Goal: Task Accomplishment & Management: Use online tool/utility

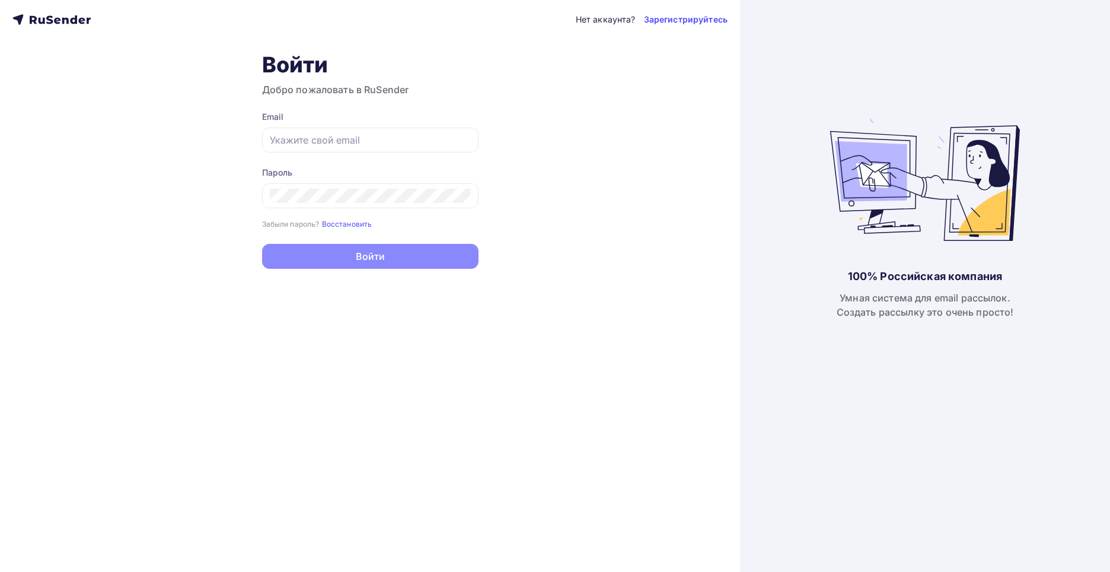
type input "[EMAIL_ADDRESS][DOMAIN_NAME]"
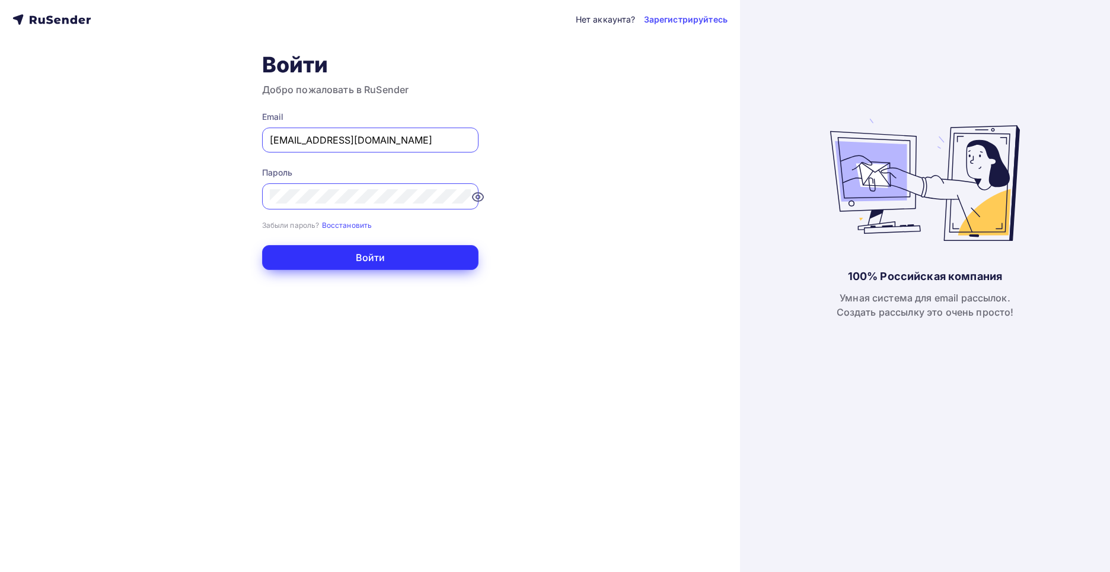
click at [398, 253] on button "Войти" at bounding box center [370, 257] width 216 height 25
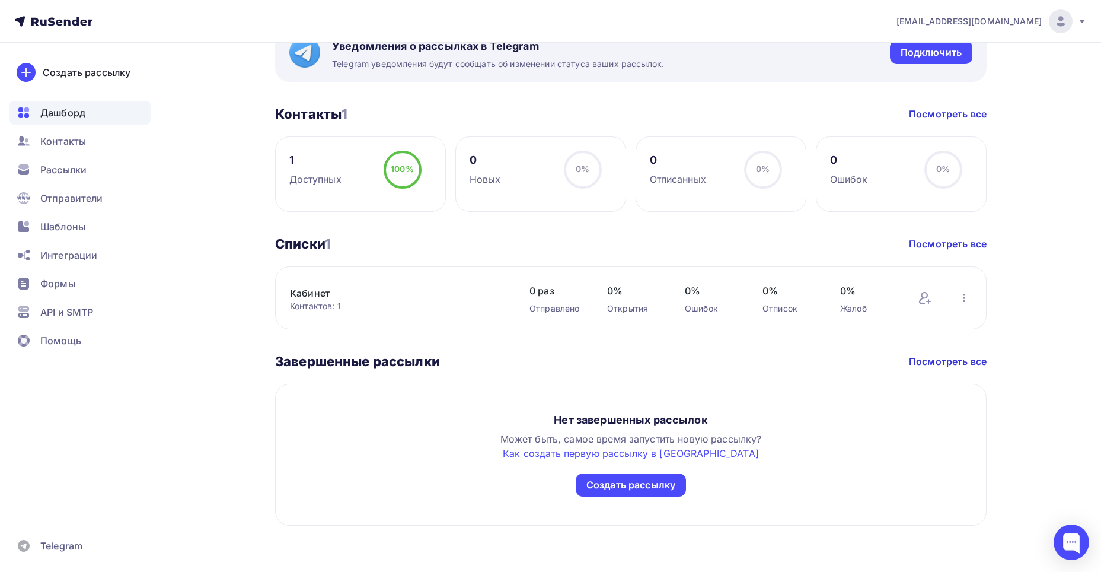
scroll to position [480, 0]
click at [68, 227] on span "Шаблоны" at bounding box center [62, 226] width 45 height 14
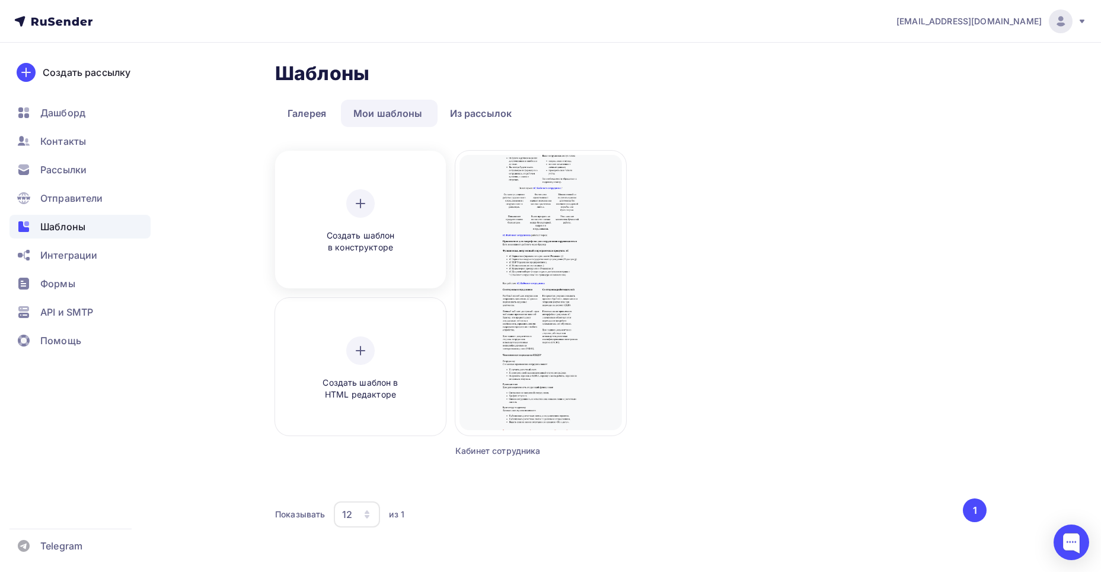
click at [374, 204] on div at bounding box center [360, 203] width 28 height 28
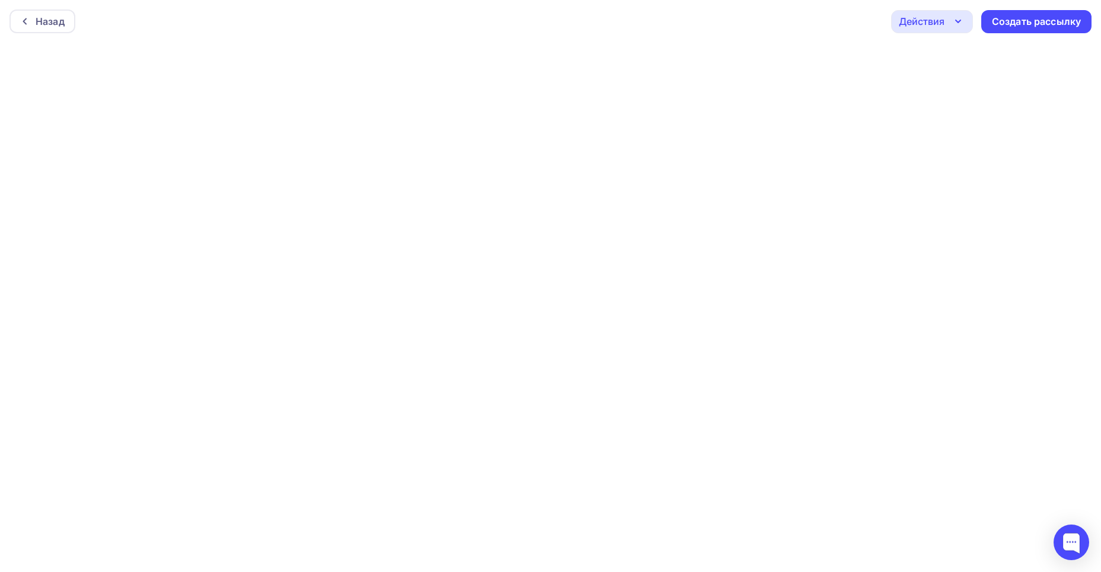
scroll to position [3, 0]
click at [47, 21] on div "Назад" at bounding box center [50, 18] width 29 height 14
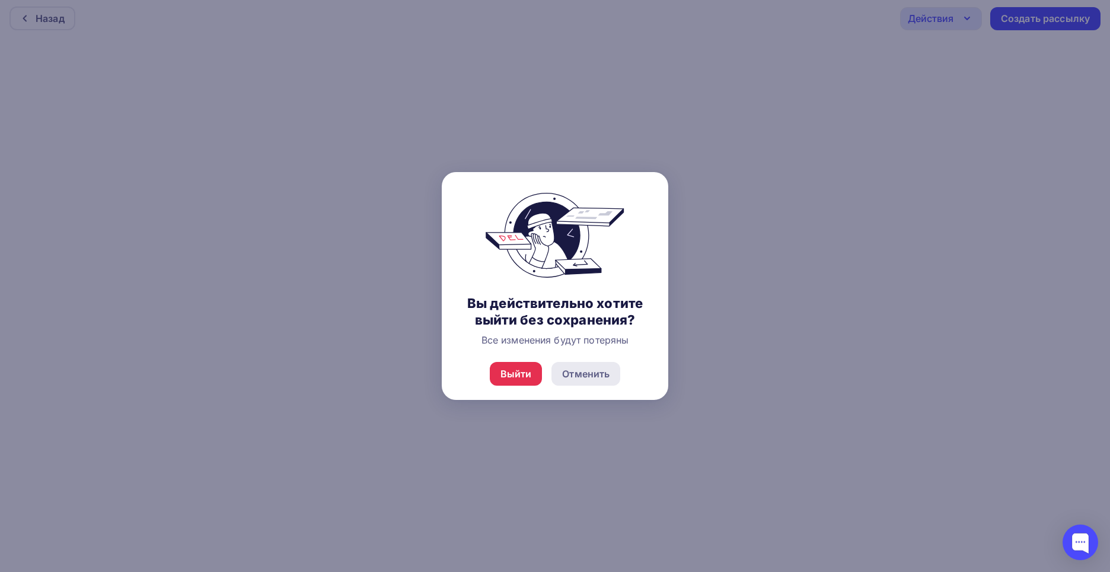
click at [588, 374] on div "Отменить" at bounding box center [585, 373] width 47 height 14
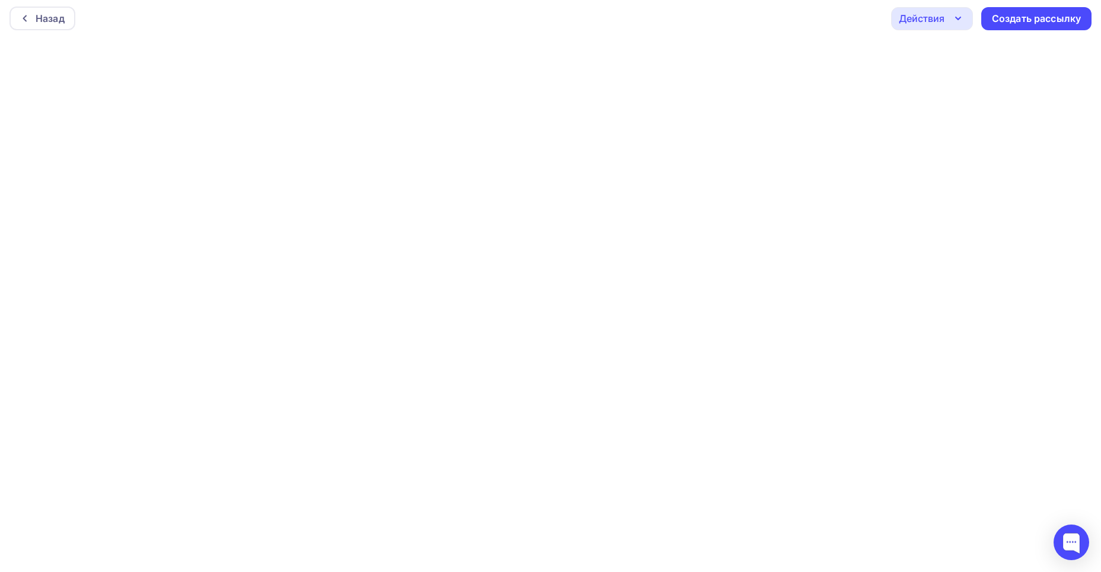
click at [958, 21] on icon "button" at bounding box center [958, 18] width 14 height 14
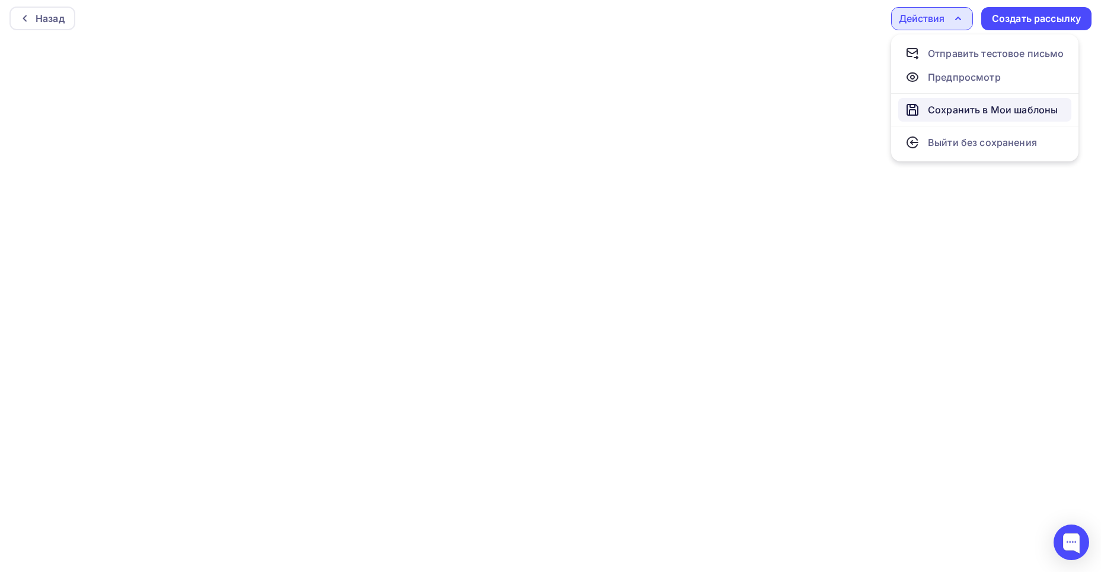
click at [959, 110] on div "Сохранить в Мои шаблоны" at bounding box center [993, 110] width 130 height 14
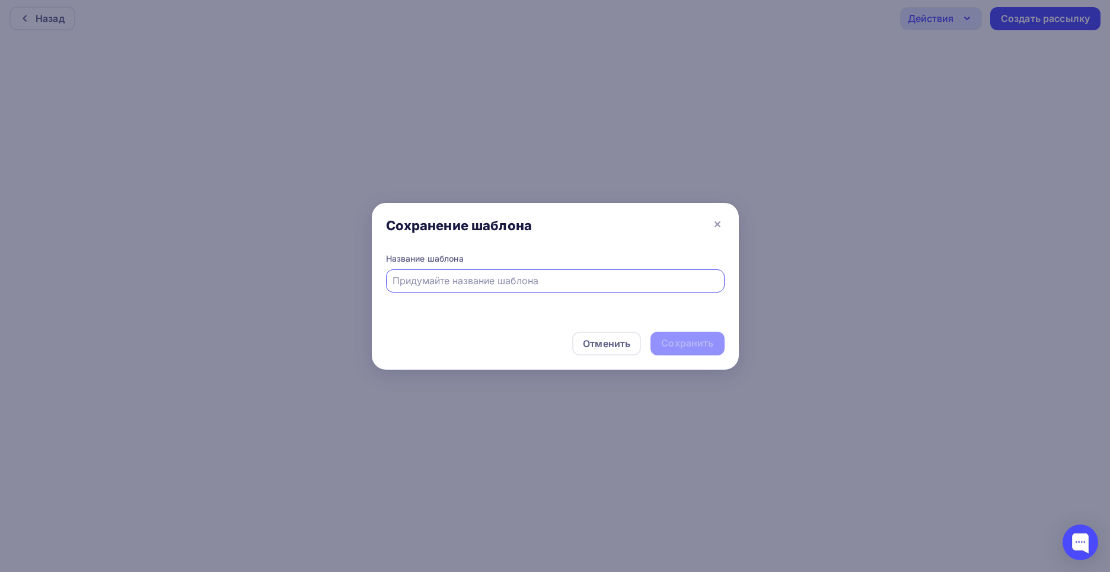
click at [649, 277] on input "text" at bounding box center [555, 280] width 325 height 14
type input "1С:РПД"
click at [689, 341] on div "Сохранить" at bounding box center [687, 343] width 52 height 14
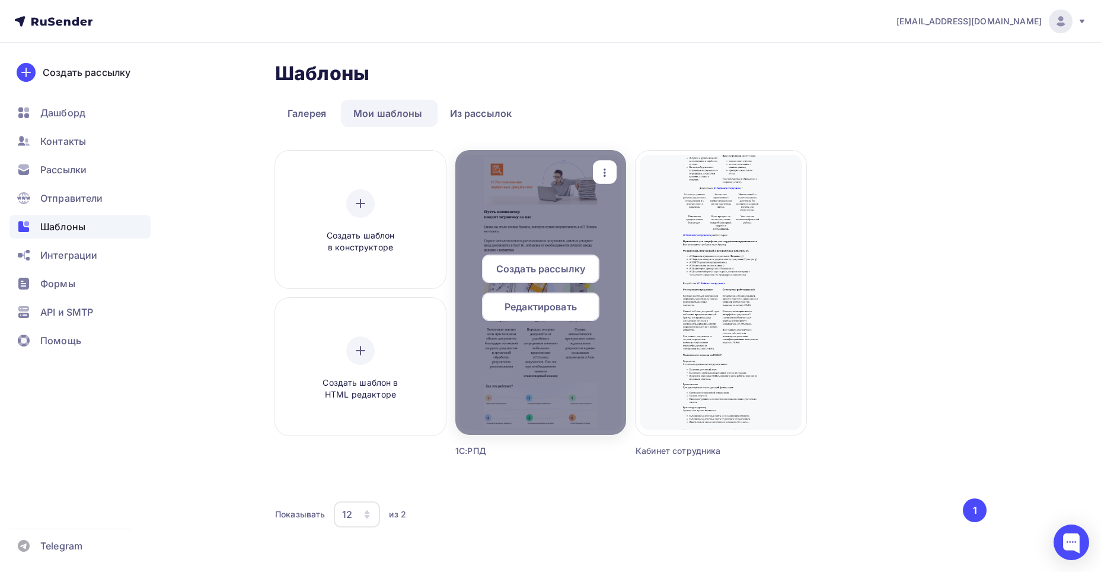
click at [540, 306] on span "Редактировать" at bounding box center [541, 306] width 72 height 14
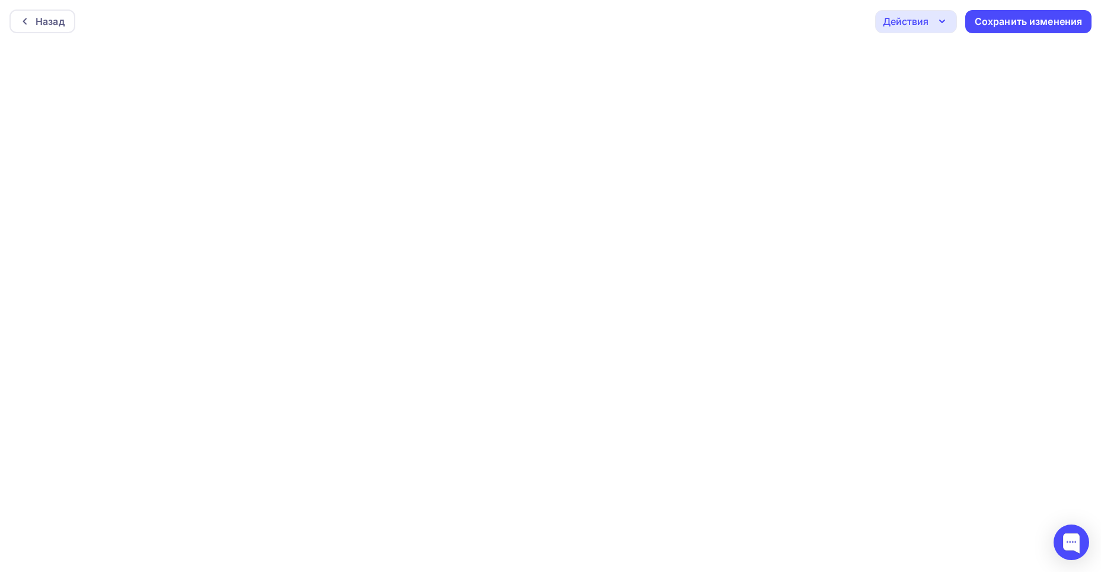
scroll to position [3, 0]
click at [996, 24] on div "Сохранить изменения" at bounding box center [1029, 19] width 108 height 14
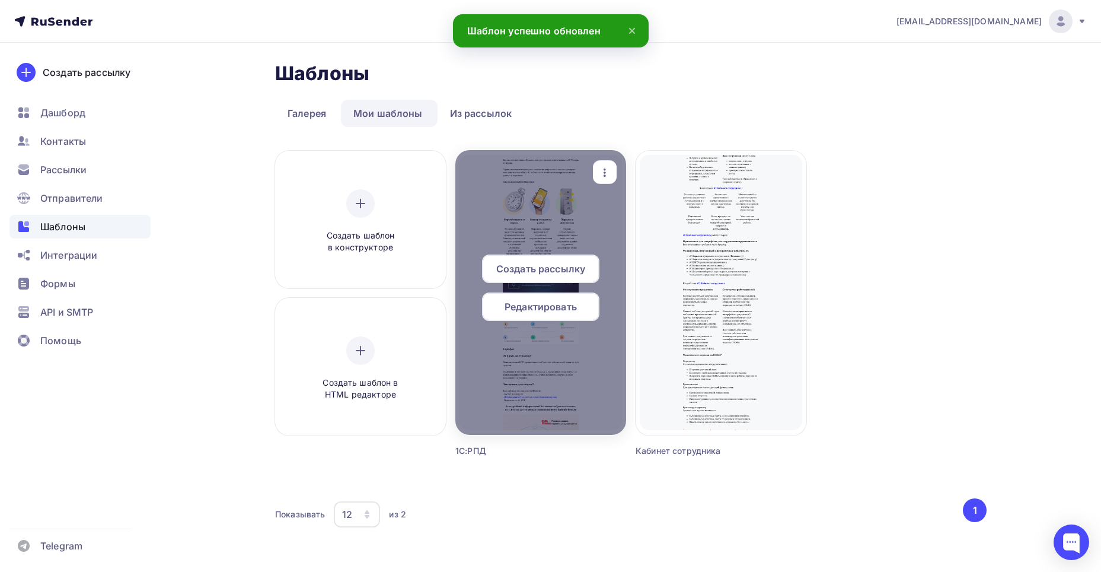
click at [538, 271] on span "Создать рассылку" at bounding box center [540, 268] width 89 height 14
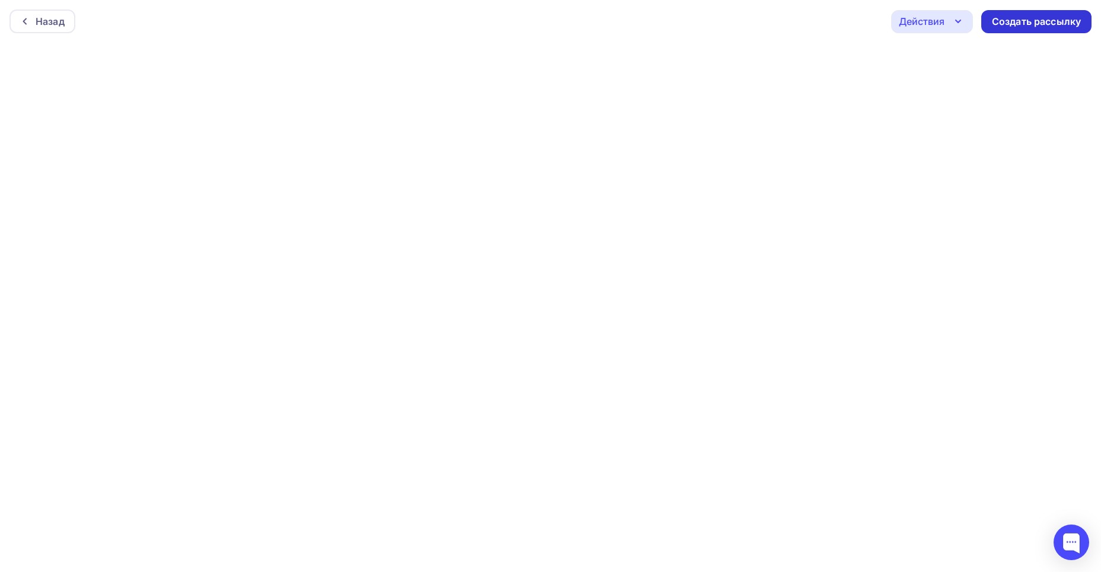
click at [1028, 27] on div "Создать рассылку" at bounding box center [1036, 22] width 89 height 14
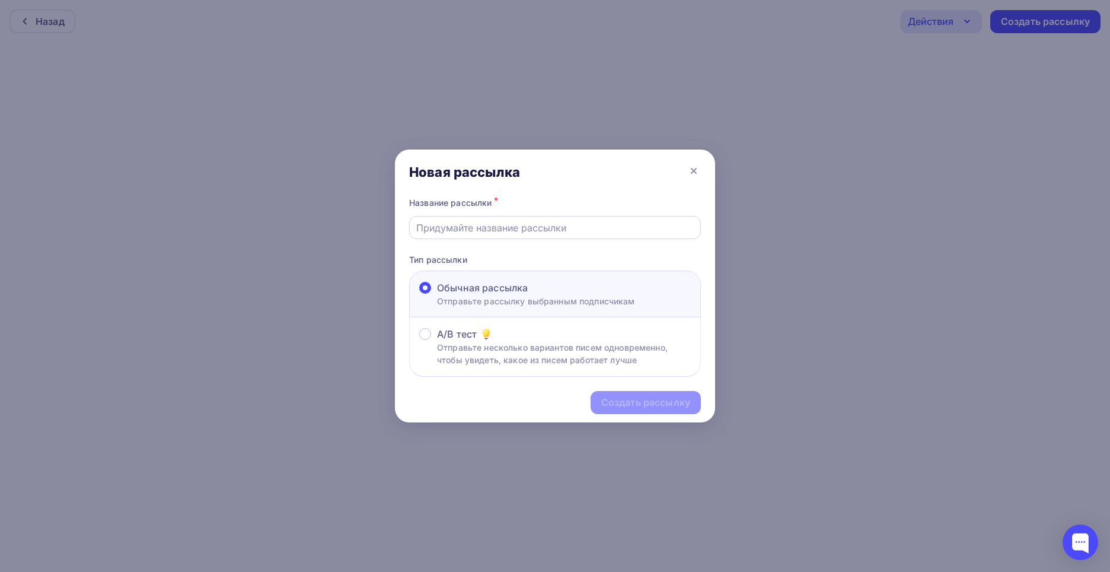
click at [497, 218] on div at bounding box center [555, 227] width 292 height 23
click at [497, 231] on input "text" at bounding box center [555, 228] width 278 height 14
type input "1С:РПД"
click at [612, 406] on div "Создать рассылку" at bounding box center [645, 402] width 89 height 14
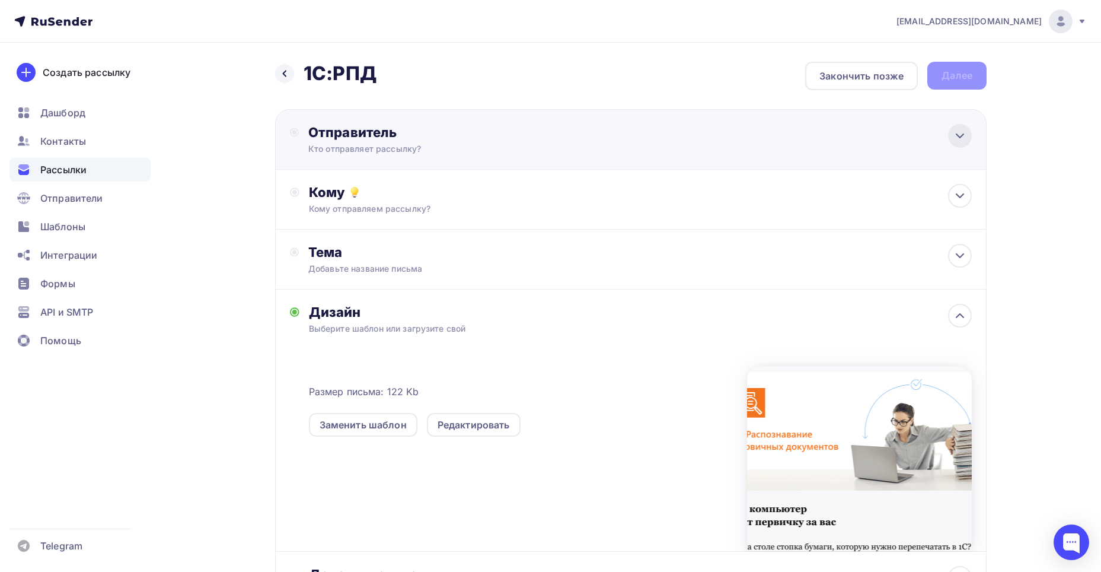
click at [954, 132] on icon at bounding box center [960, 136] width 14 height 14
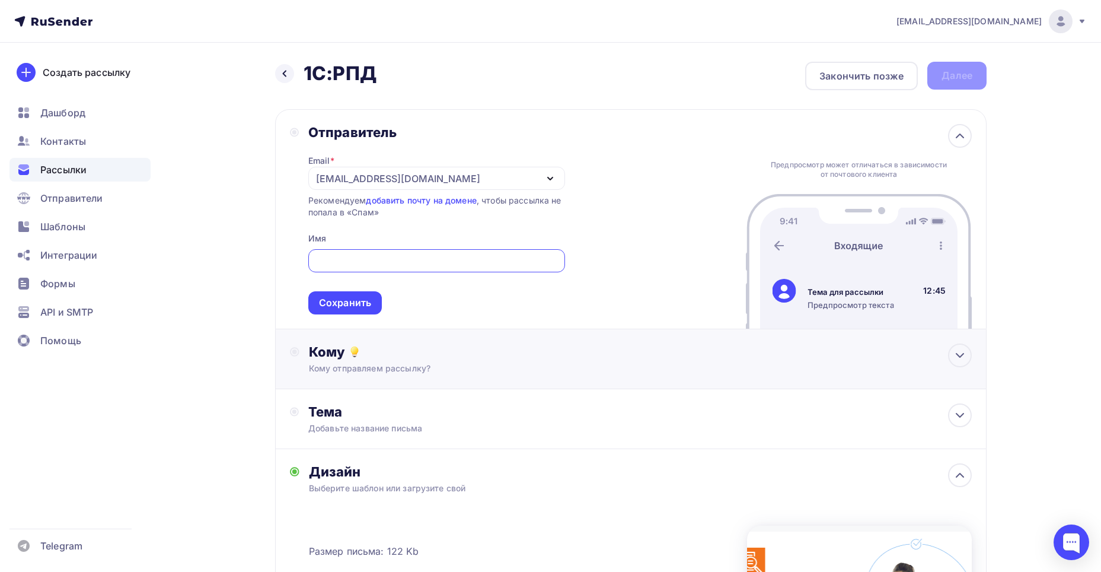
click at [440, 362] on div "Кому отправляем рассылку?" at bounding box center [607, 368] width 597 height 12
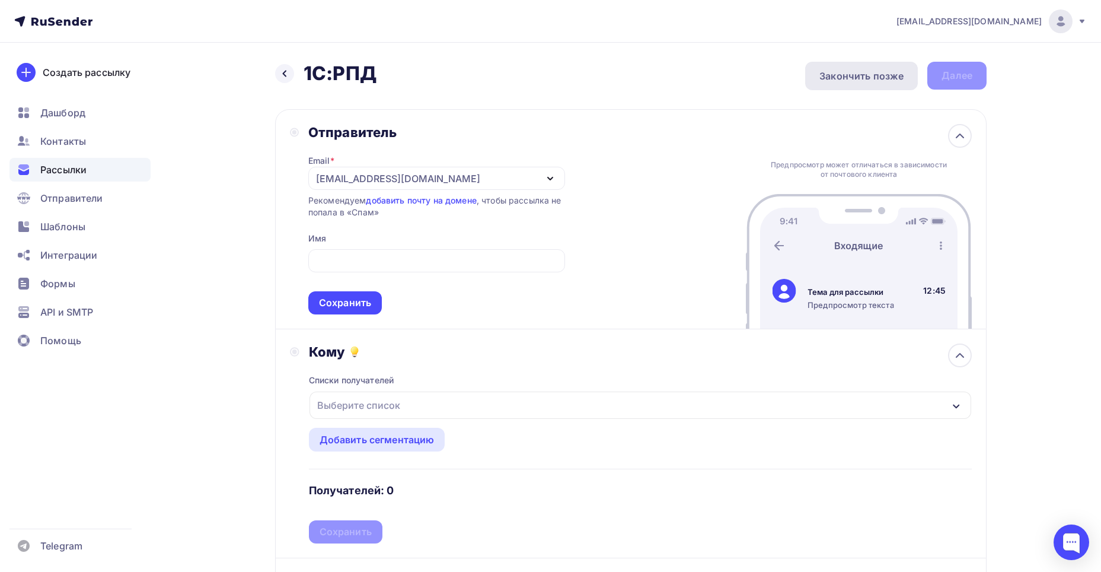
click at [867, 69] on div "Закончить позже" at bounding box center [861, 76] width 84 height 14
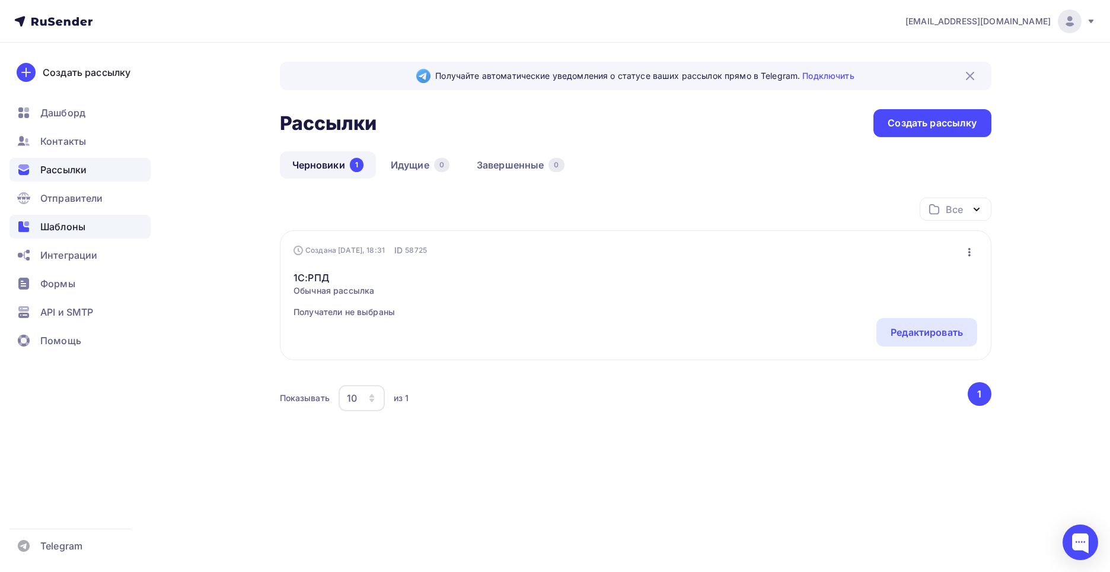
click at [59, 218] on div "Шаблоны" at bounding box center [79, 227] width 141 height 24
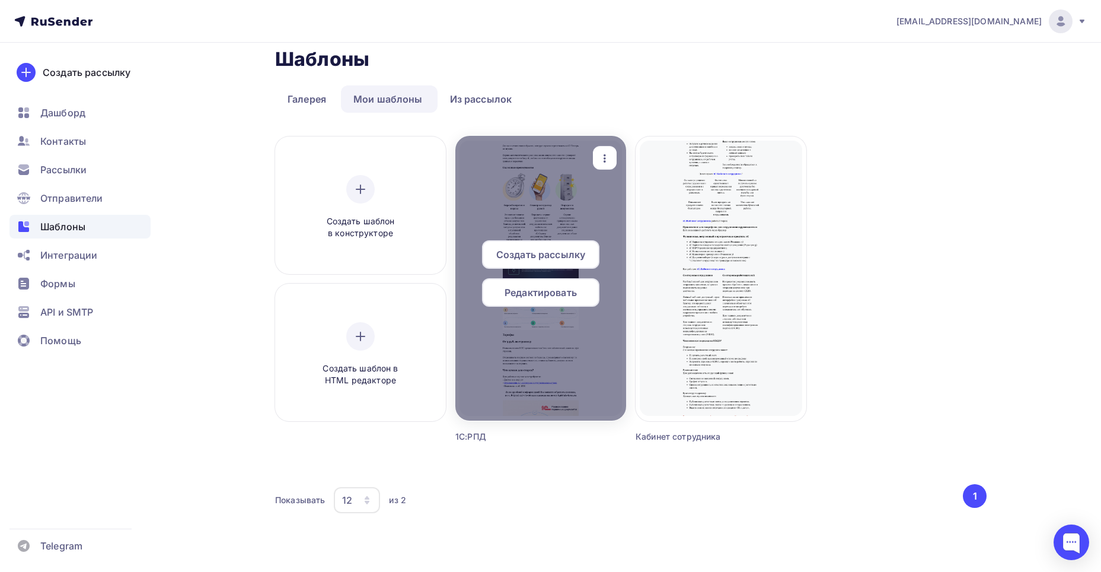
scroll to position [18, 0]
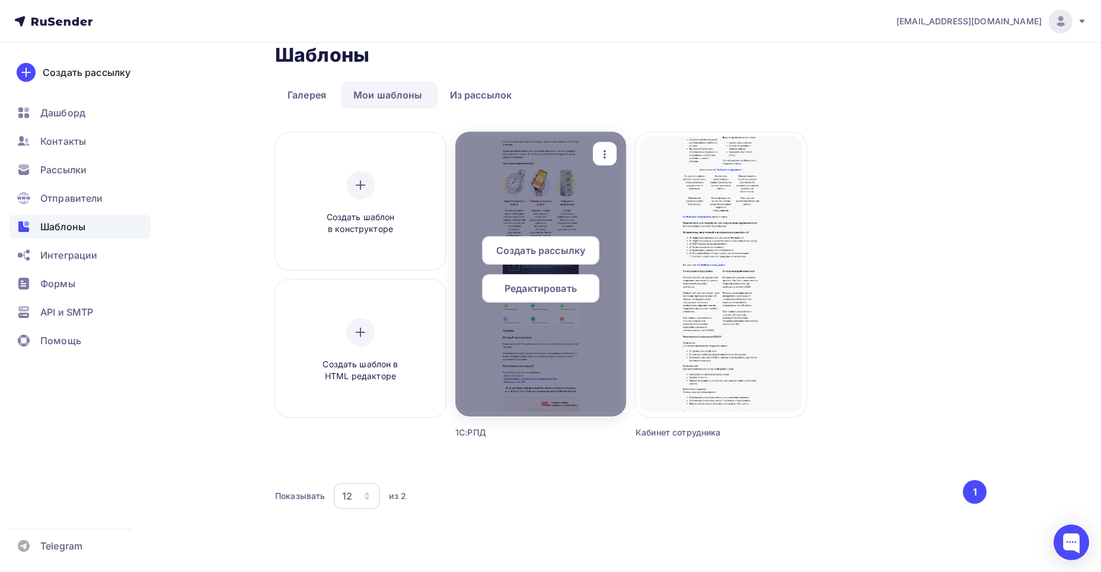
click at [557, 298] on div "Редактировать" at bounding box center [540, 288] width 117 height 28
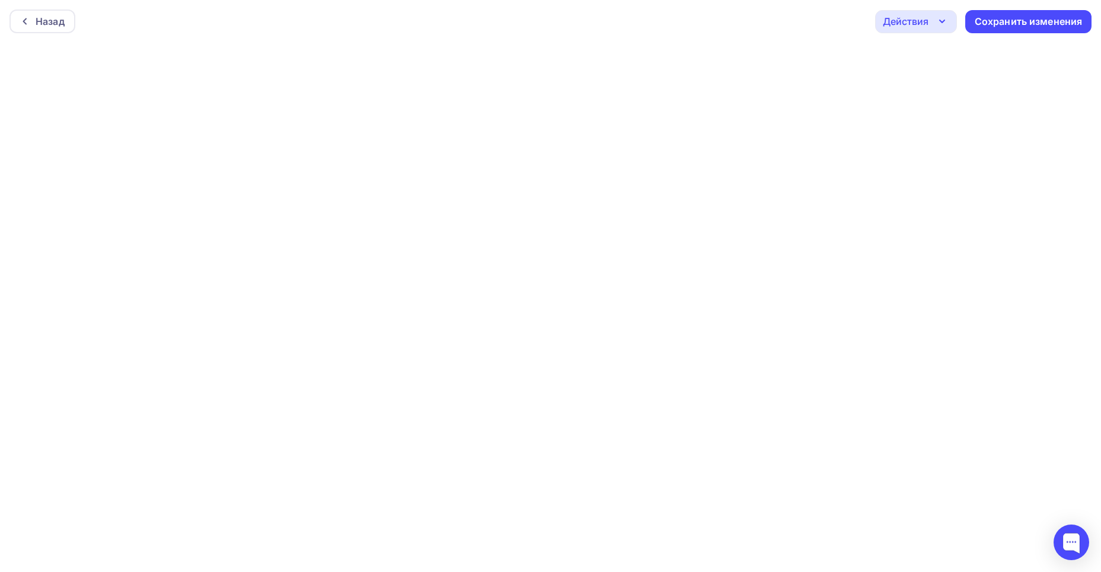
click at [930, 24] on div "Действия" at bounding box center [916, 21] width 82 height 23
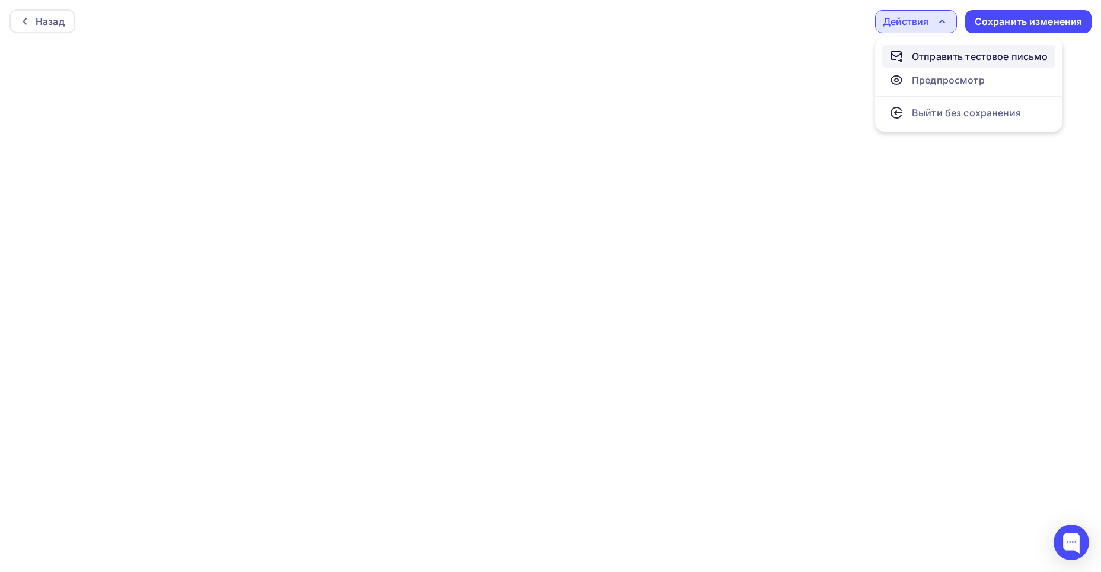
click at [941, 52] on div "Отправить тестовое письмо" at bounding box center [980, 56] width 136 height 14
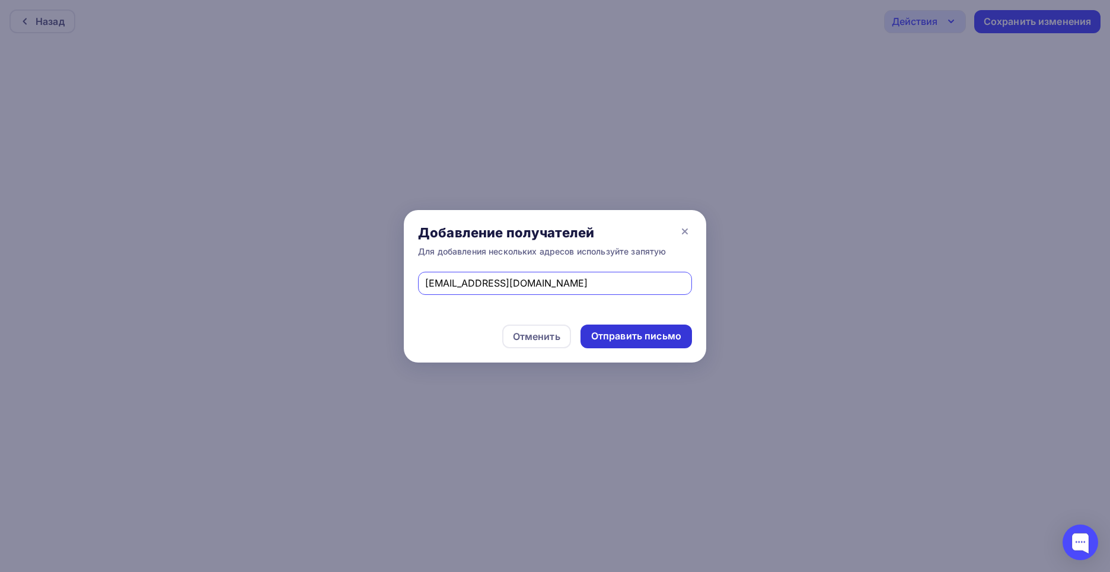
type input "kpi@als-krs.ru"
click at [593, 333] on div "Отправить письмо" at bounding box center [636, 336] width 90 height 14
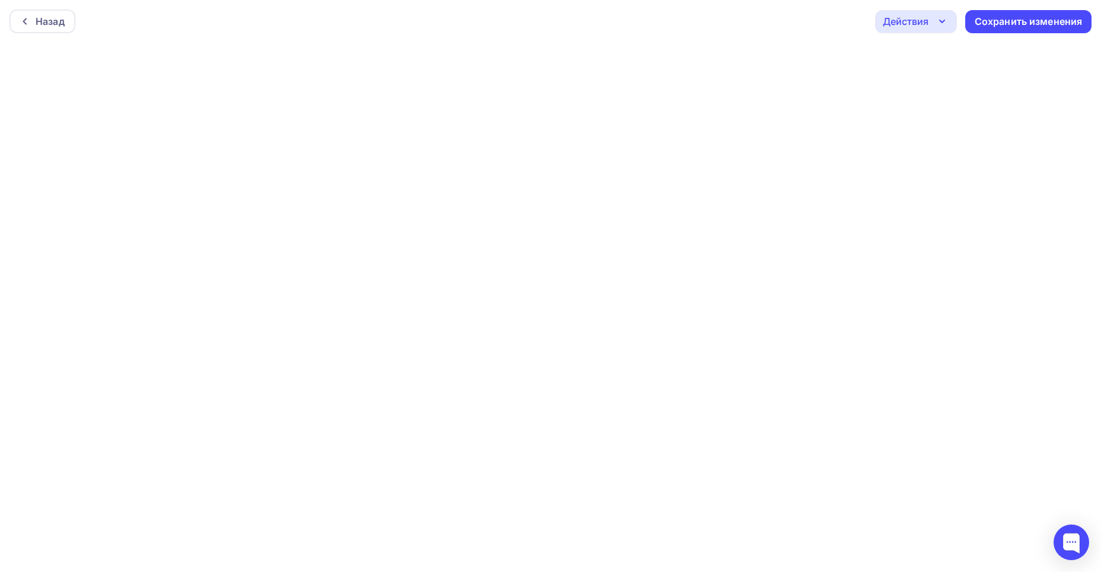
click at [919, 25] on div "Действия" at bounding box center [906, 21] width 46 height 14
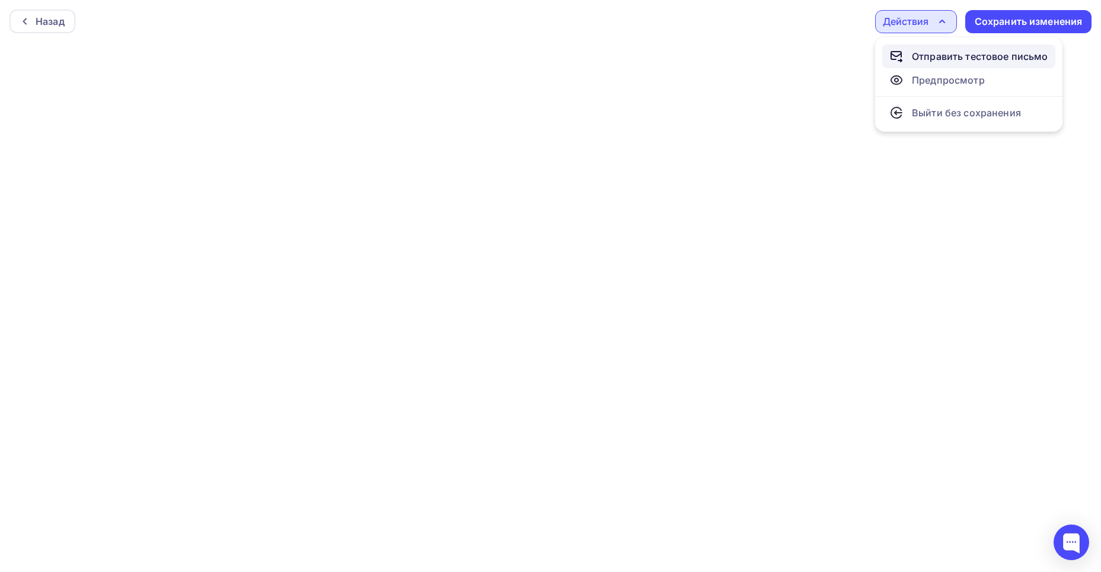
click at [921, 49] on div "Отправить тестовое письмо" at bounding box center [980, 56] width 136 height 14
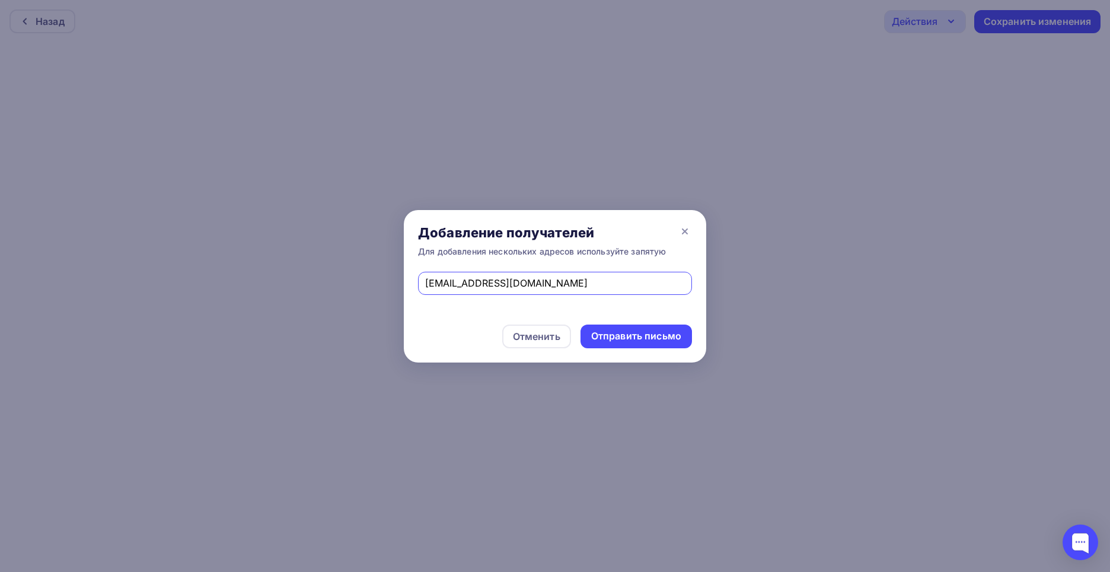
drag, startPoint x: 538, startPoint y: 279, endPoint x: 403, endPoint y: 284, distance: 135.3
click at [403, 284] on div "Добавление получателей Для добавления нескольких адресов используйте запятую kp…" at bounding box center [555, 286] width 1110 height 572
click at [533, 285] on input "kpi@als-krs.ru" at bounding box center [555, 283] width 260 height 14
type input "kpi@als-krs.ru, konkovpasha@gmail.com"
click at [633, 333] on div "Отправить письмо" at bounding box center [636, 336] width 90 height 14
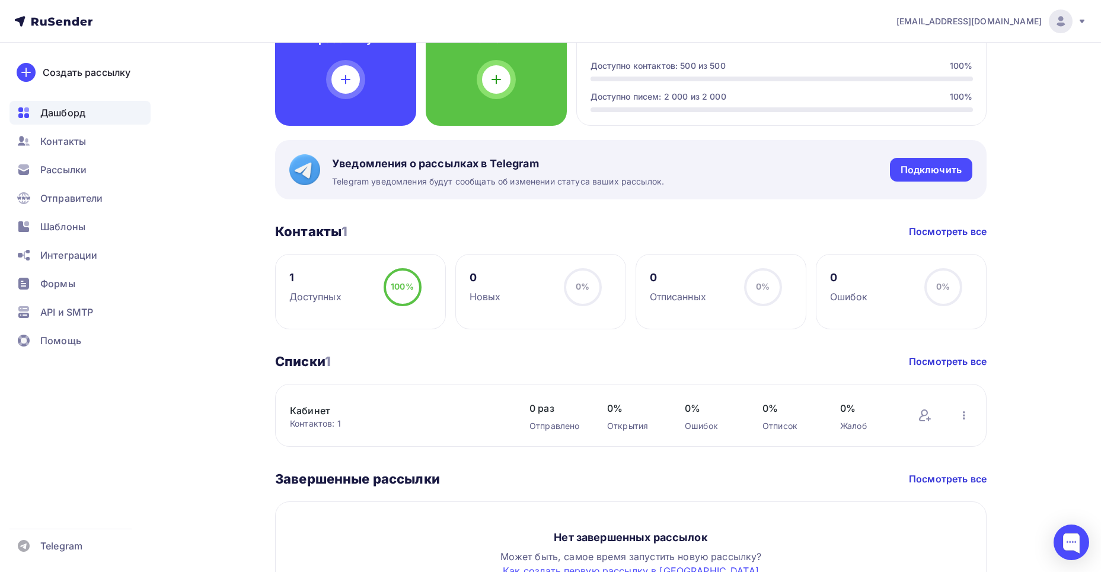
scroll to position [243, 0]
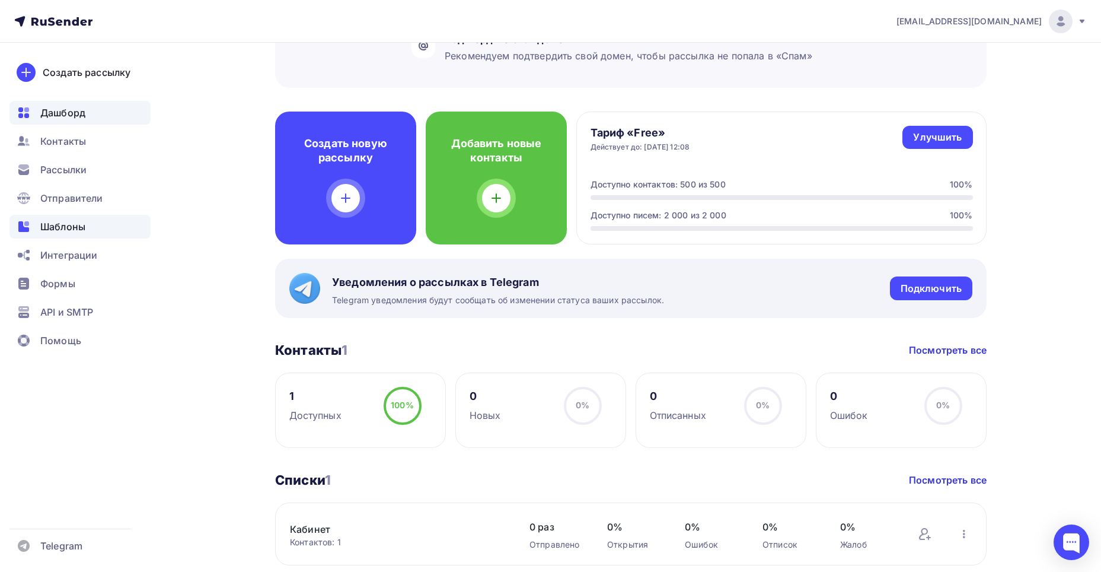
click at [70, 228] on span "Шаблоны" at bounding box center [62, 226] width 45 height 14
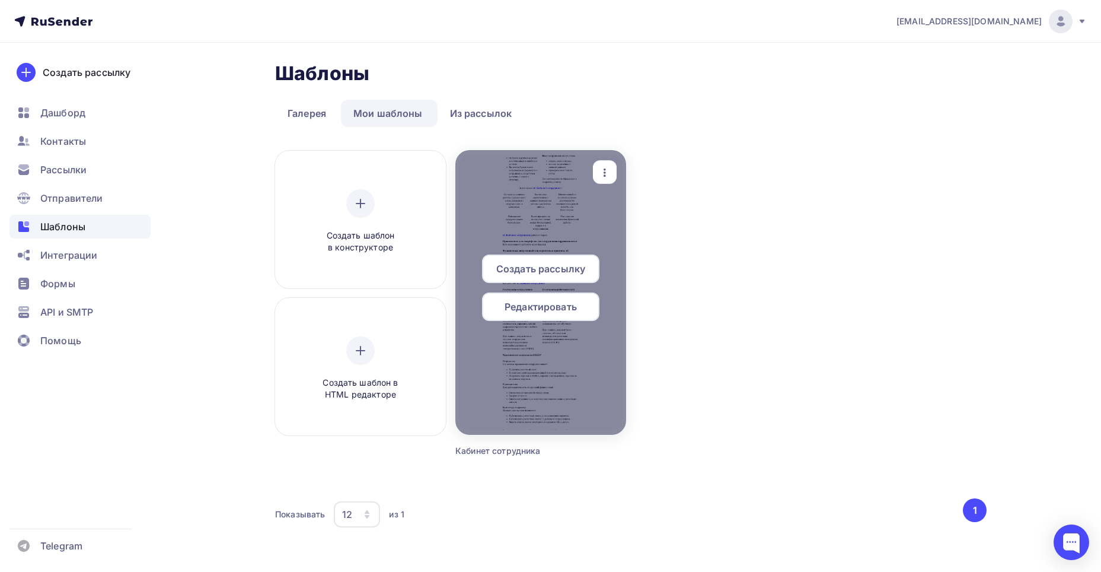
click at [549, 368] on div at bounding box center [540, 292] width 171 height 285
click at [553, 321] on div "Создать рассылку Редактировать" at bounding box center [540, 292] width 171 height 76
click at [553, 306] on span "Редактировать" at bounding box center [541, 306] width 72 height 14
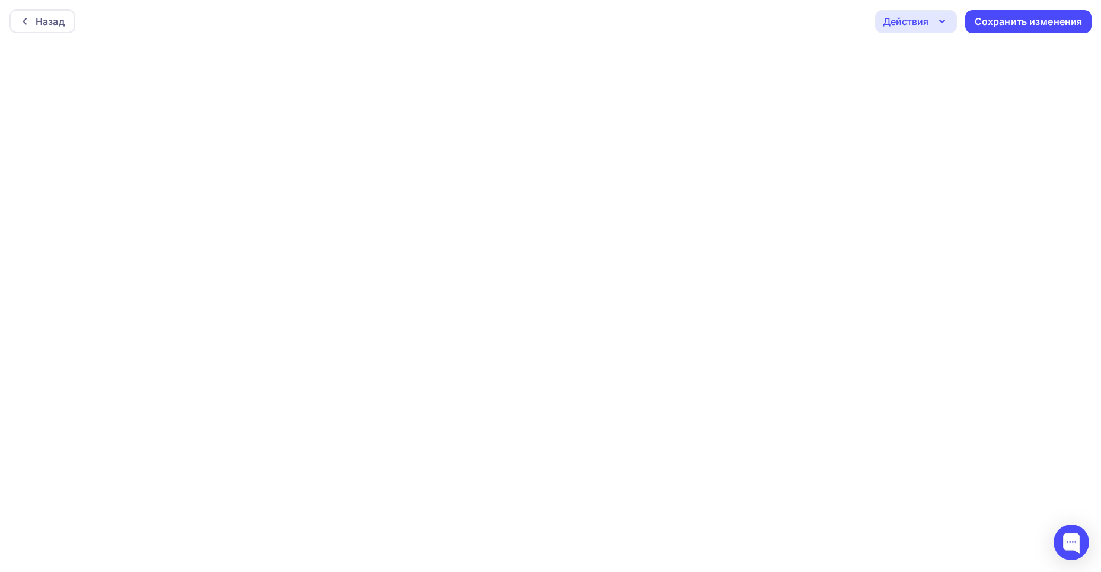
scroll to position [3, 0]
